Goal: Task Accomplishment & Management: Manage account settings

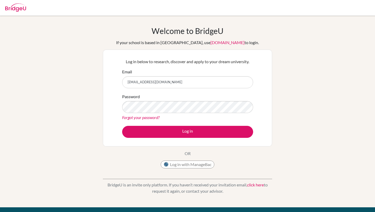
type input "[EMAIL_ADDRESS][DOMAIN_NAME]"
click at [122, 126] on button "Log in" at bounding box center [187, 132] width 131 height 12
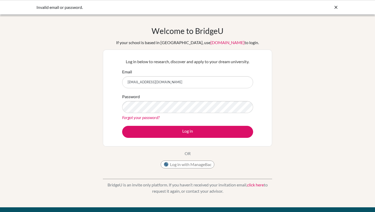
click at [153, 117] on link "Forgot your password?" at bounding box center [141, 117] width 38 height 5
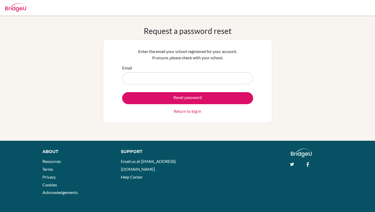
click at [161, 74] on input "Email" at bounding box center [187, 78] width 131 height 12
type input "myatphue.hti@gmail.com"
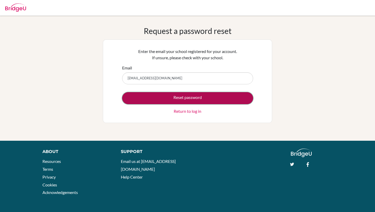
click at [176, 96] on button "Reset password" at bounding box center [187, 98] width 131 height 12
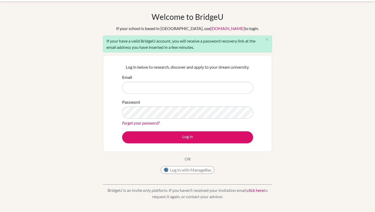
scroll to position [16, 0]
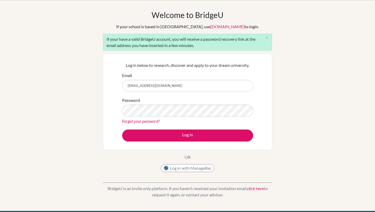
type input "[EMAIL_ADDRESS][DOMAIN_NAME]"
click at [122, 129] on button "Log in" at bounding box center [187, 135] width 131 height 12
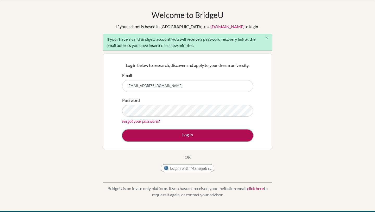
click at [207, 136] on button "Log in" at bounding box center [187, 135] width 131 height 12
